Goal: Find specific page/section: Find specific page/section

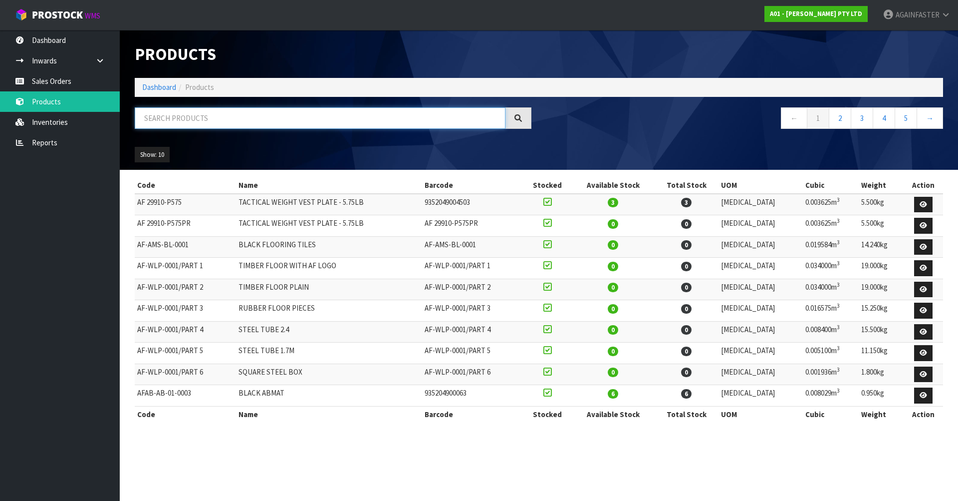
click at [176, 121] on input "text" at bounding box center [320, 117] width 371 height 21
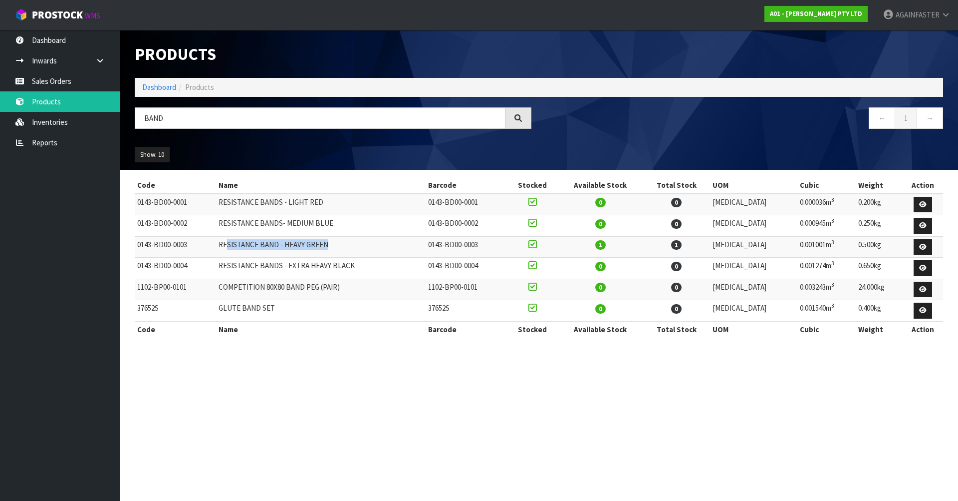
drag, startPoint x: 369, startPoint y: 245, endPoint x: 235, endPoint y: 248, distance: 134.8
click at [235, 248] on td "RESISTANCE BAND - HEAVY GREEN" at bounding box center [321, 246] width 210 height 21
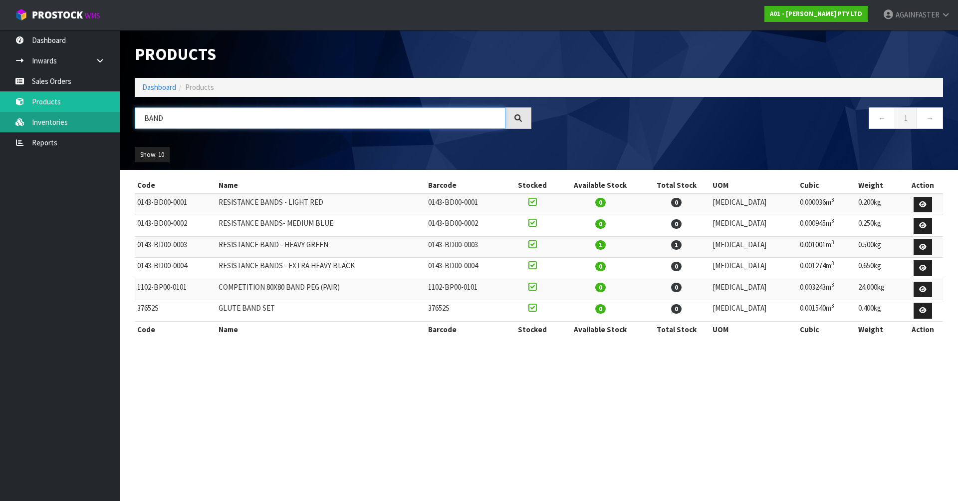
drag, startPoint x: 198, startPoint y: 117, endPoint x: 83, endPoint y: 126, distance: 115.1
click at [83, 126] on body "Toggle navigation ProStock WMS A01 - [PERSON_NAME] PTY LTD AGAINFASTER Logout D…" at bounding box center [479, 250] width 958 height 501
paste input "Squat Rack"
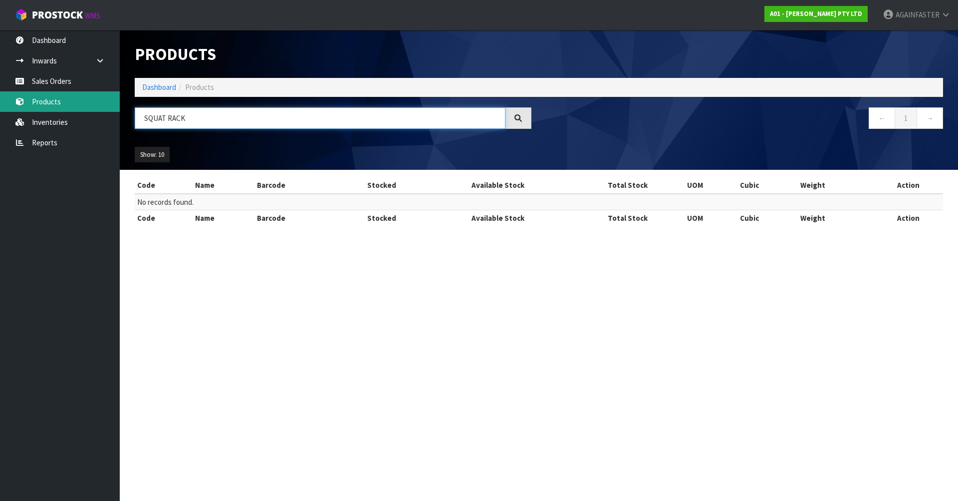
drag, startPoint x: 205, startPoint y: 120, endPoint x: 64, endPoint y: 103, distance: 141.8
click at [64, 103] on body "Toggle navigation ProStock WMS A01 - [PERSON_NAME] PTY LTD AGAINFASTER Logout D…" at bounding box center [479, 250] width 958 height 501
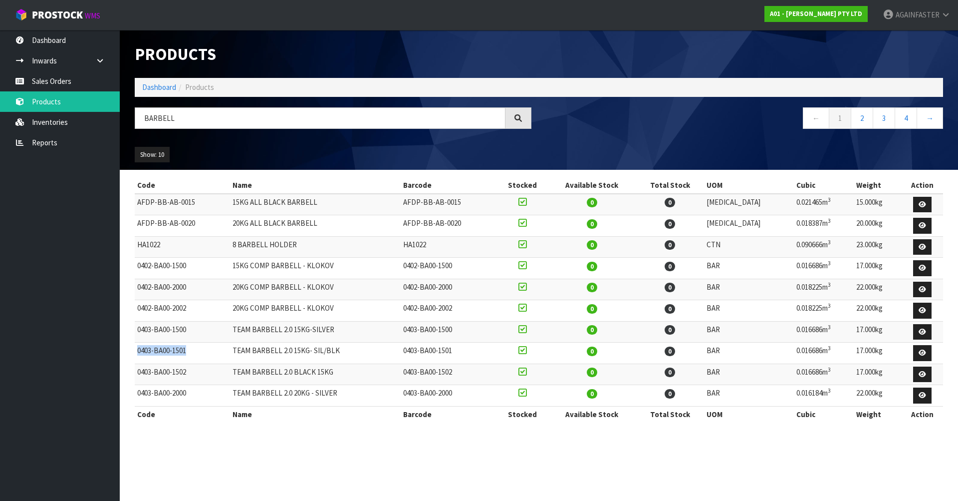
drag, startPoint x: 202, startPoint y: 353, endPoint x: 135, endPoint y: 349, distance: 67.5
click at [135, 349] on td "0403-BA00-1501" at bounding box center [182, 352] width 95 height 21
copy td "0403-BA00-1501"
drag, startPoint x: 347, startPoint y: 352, endPoint x: 233, endPoint y: 347, distance: 114.4
click at [233, 347] on tr "0403-BA00-1501 TEAM BARBELL 2.0 15KG- SIL/BLK 0403-BA00-1501 0 0 BAR 0.016686m …" at bounding box center [539, 352] width 809 height 21
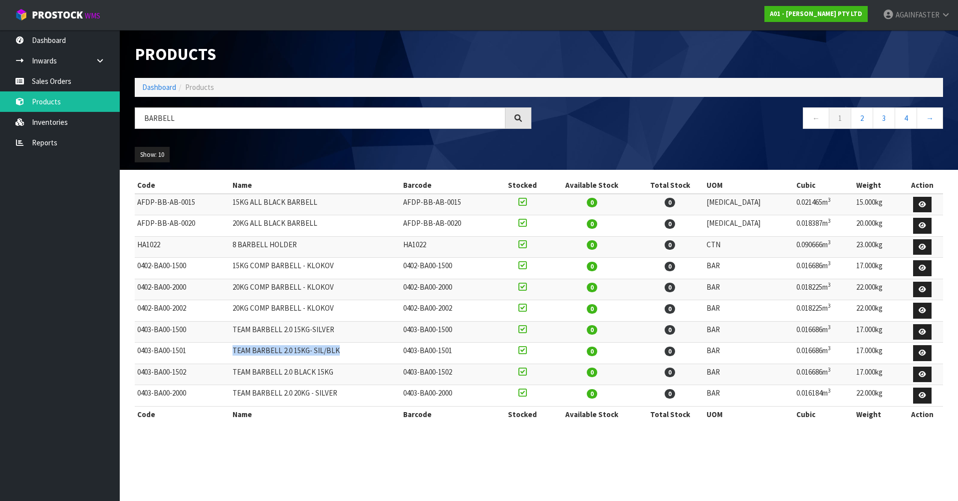
copy tr "TEAM BARBELL 2.0 15KG- SIL/BLK"
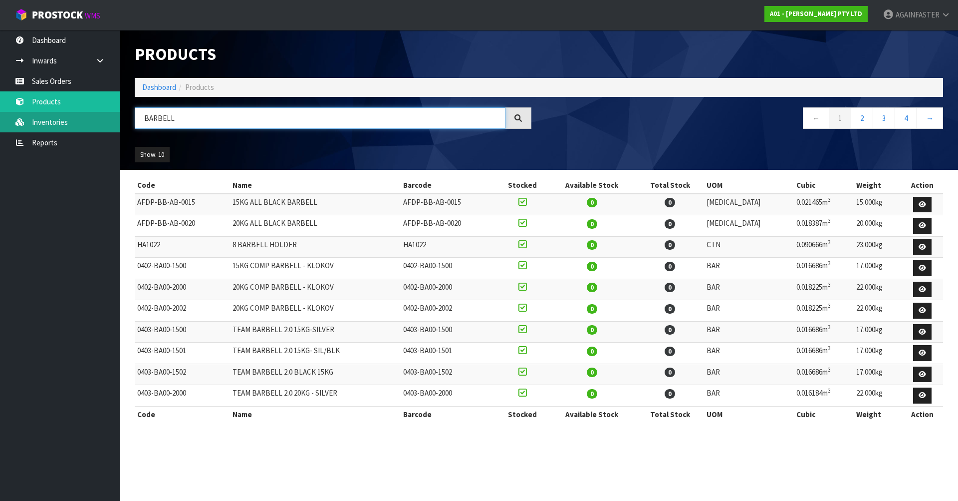
drag, startPoint x: 203, startPoint y: 118, endPoint x: 96, endPoint y: 114, distance: 107.4
click at [96, 114] on body "Toggle navigation ProStock WMS A01 - [PERSON_NAME] PTY LTD AGAINFASTER Logout D…" at bounding box center [479, 250] width 958 height 501
paste input "Camo Rubber Bumper Plate V2 5kg"
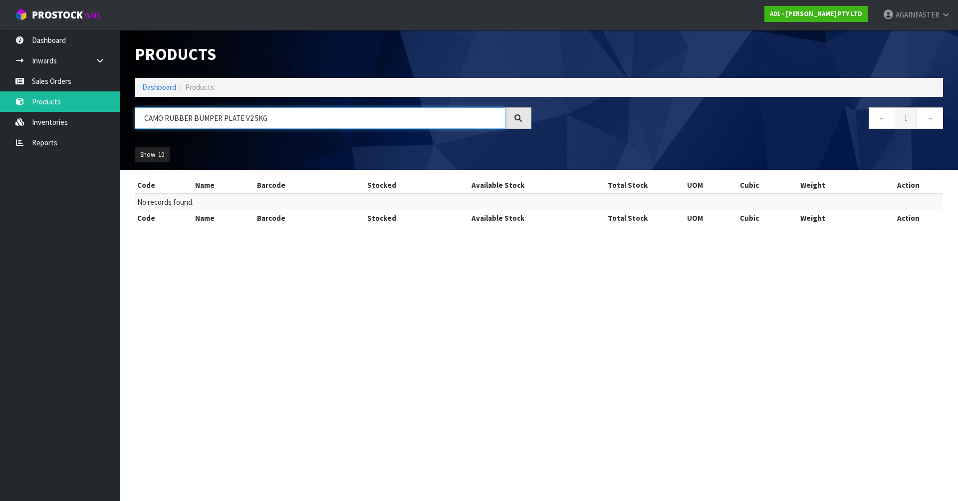
drag, startPoint x: 245, startPoint y: 115, endPoint x: 346, endPoint y: 127, distance: 102.5
click at [346, 127] on input "CAMO RUBBER BUMPER PLATE V2 5KG" at bounding box center [320, 117] width 371 height 21
drag, startPoint x: 164, startPoint y: 119, endPoint x: 388, endPoint y: 98, distance: 225.1
click at [388, 98] on div "Products Import Products Drop file here to import csv template Dashboard Produc…" at bounding box center [539, 100] width 824 height 140
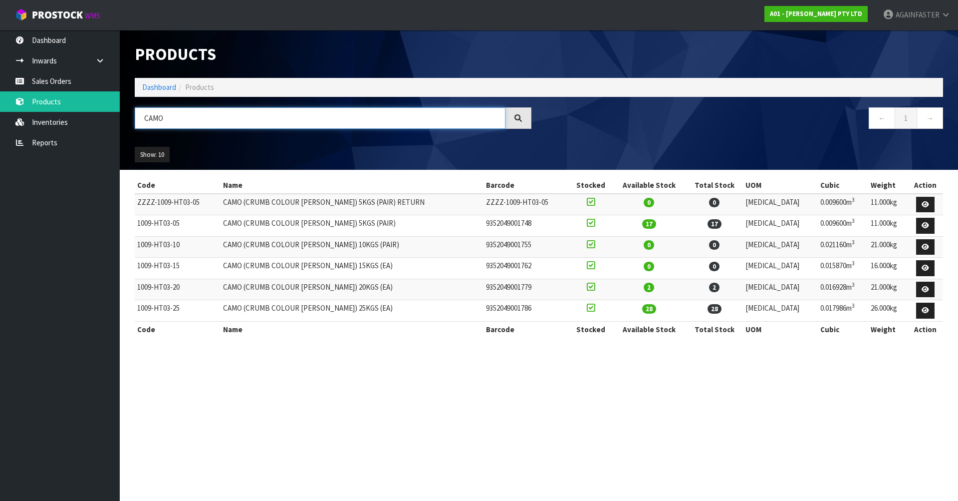
type input "CAMO"
drag, startPoint x: 182, startPoint y: 225, endPoint x: 135, endPoint y: 226, distance: 46.9
click at [135, 226] on td "1009-HT03-05" at bounding box center [178, 225] width 86 height 21
copy td "1009-HT03-05"
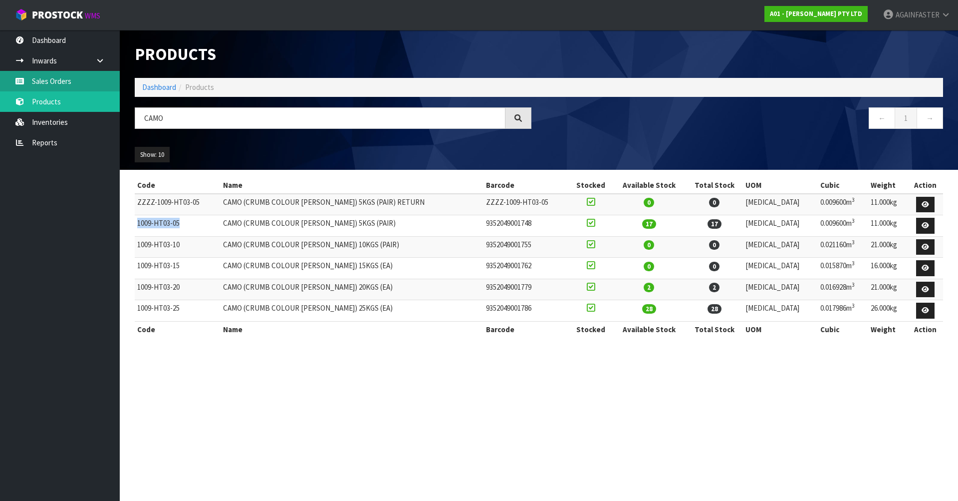
click at [55, 78] on link "Sales Orders" at bounding box center [60, 81] width 120 height 20
click at [55, 78] on body "Toggle navigation ProStock WMS A01 - [PERSON_NAME] PTY LTD AGAINFASTER Logout D…" at bounding box center [479, 250] width 958 height 501
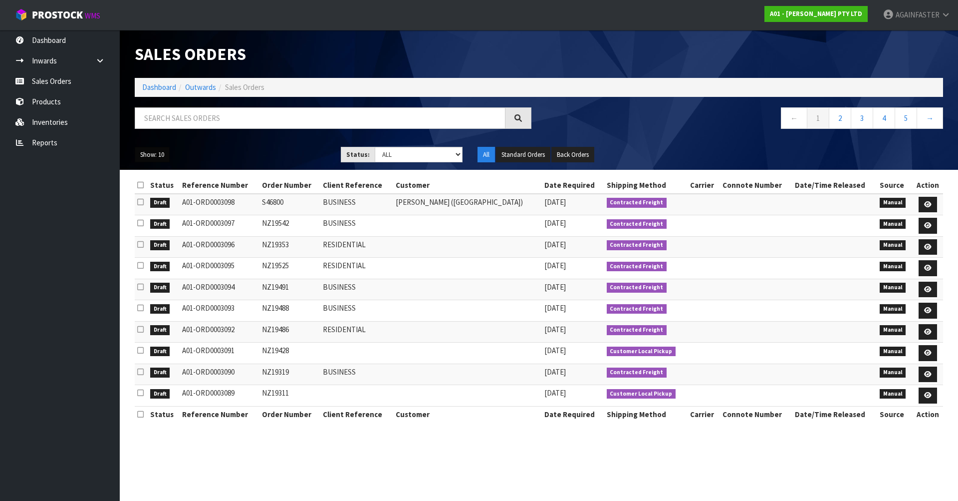
click at [163, 155] on button "Show: 10" at bounding box center [152, 155] width 35 height 16
click at [170, 206] on link "25" at bounding box center [174, 200] width 79 height 13
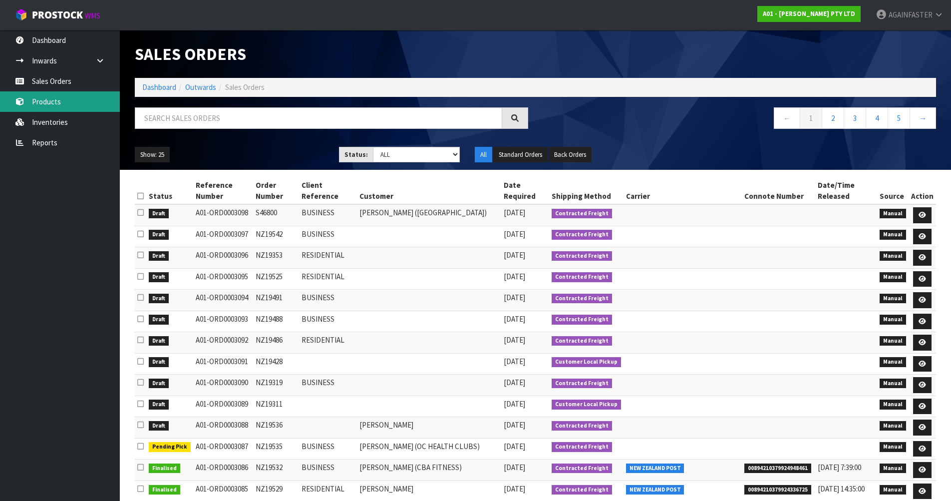
click at [78, 97] on link "Products" at bounding box center [60, 101] width 120 height 20
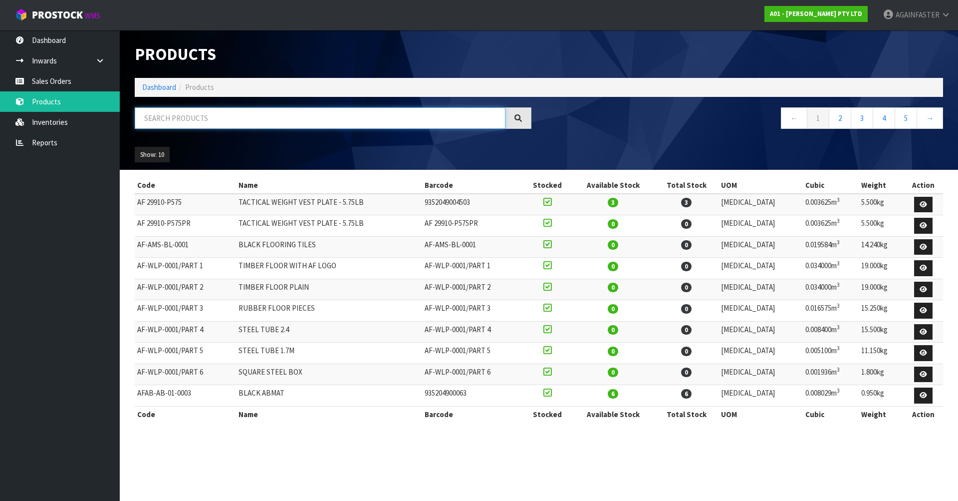
paste input "NZ19428"
click at [174, 113] on input "NZ19428" at bounding box center [320, 117] width 371 height 21
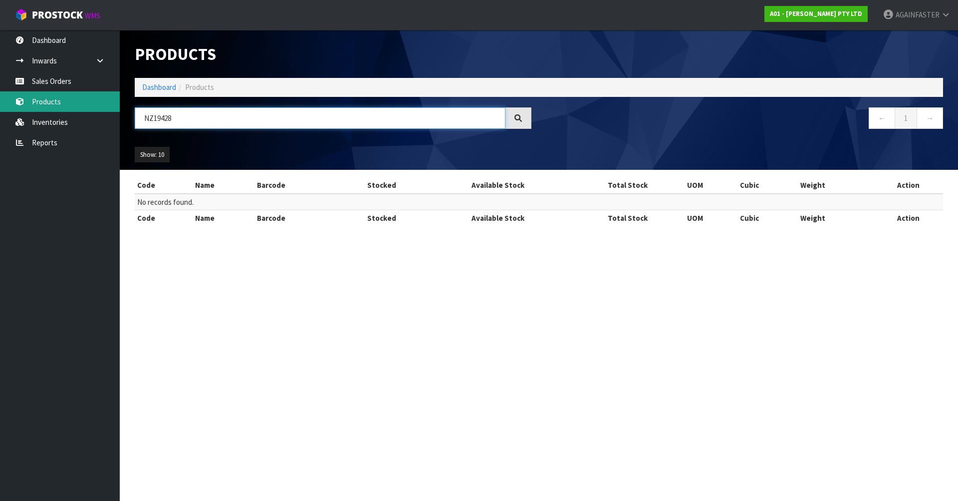
type input "NZ19428"
click at [105, 92] on link "Products" at bounding box center [60, 101] width 120 height 20
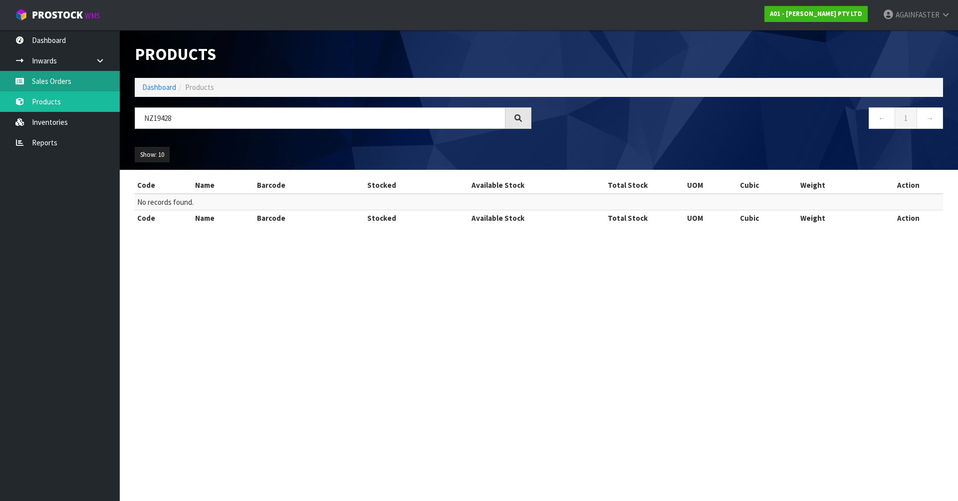
click at [88, 82] on link "Sales Orders" at bounding box center [60, 81] width 120 height 20
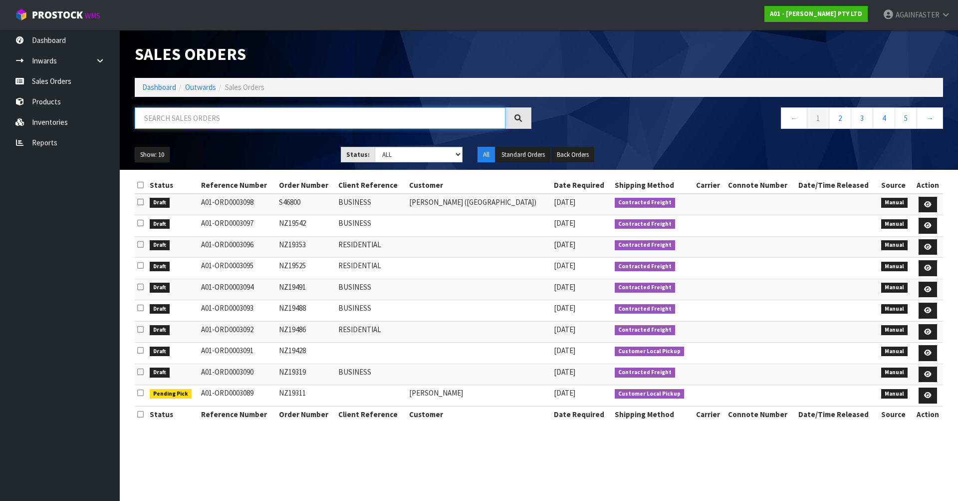
paste input "NZ19428"
click at [149, 113] on input "NZ19428" at bounding box center [320, 117] width 371 height 21
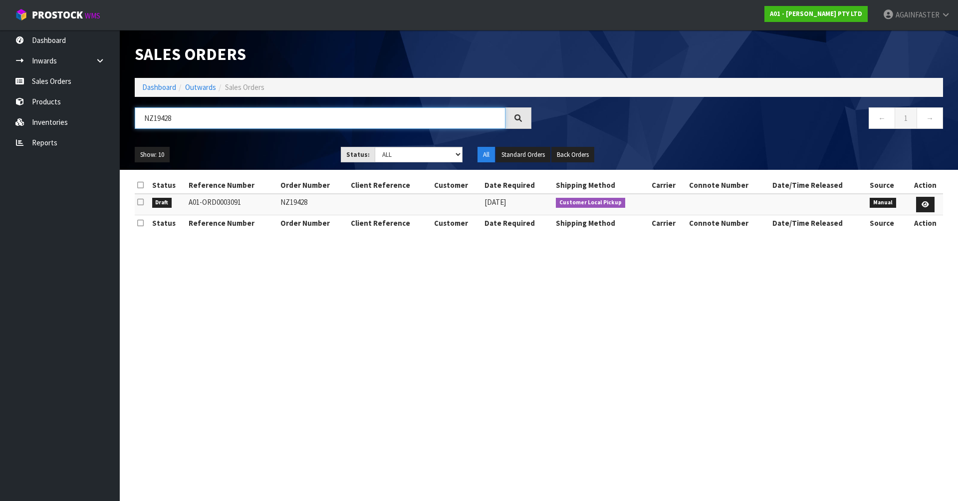
drag, startPoint x: 186, startPoint y: 123, endPoint x: 127, endPoint y: 113, distance: 59.7
click at [127, 113] on header "Sales Orders Dashboard Outwards Sales Orders NZ19428 ← 1 → Show: 10 5 10 25 50 …" at bounding box center [539, 100] width 838 height 140
paste input "NZ19434"
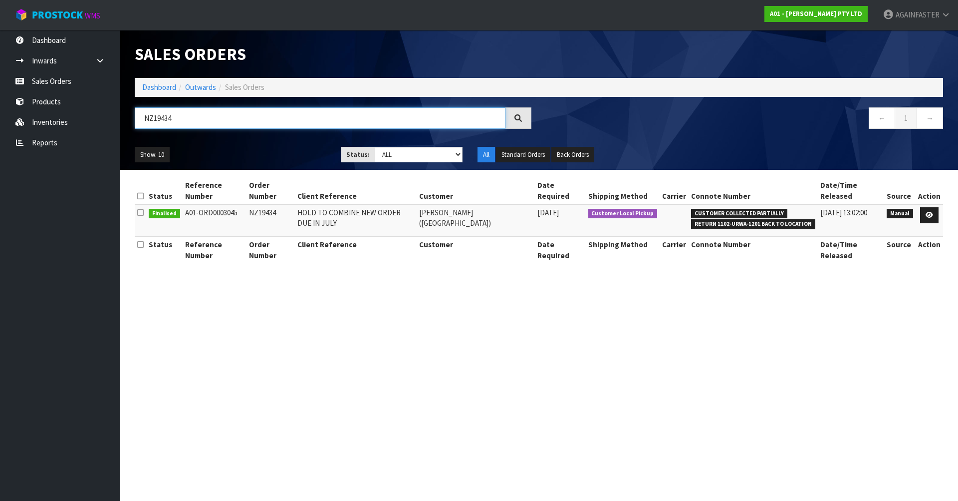
type input "NZ19434"
